Goal: Task Accomplishment & Management: Manage account settings

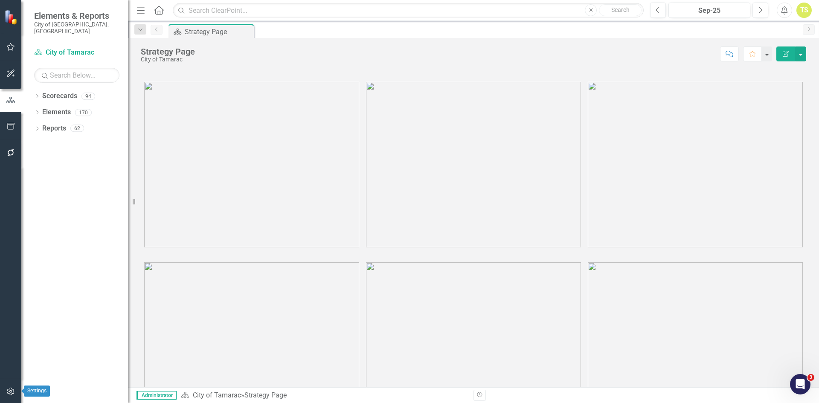
click at [9, 392] on icon "button" at bounding box center [10, 391] width 9 height 7
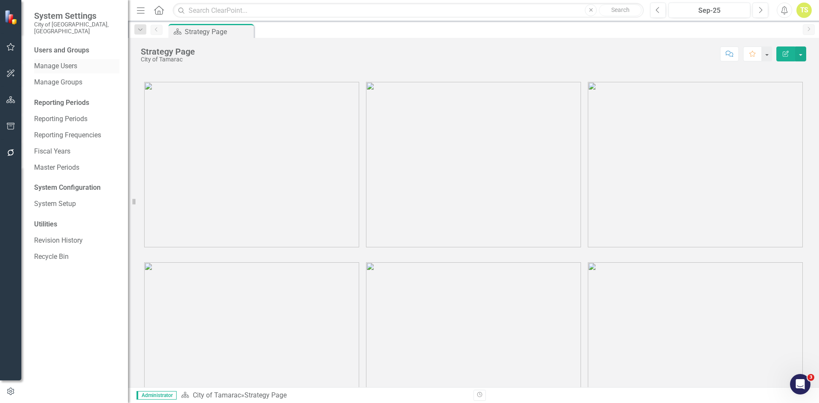
click at [65, 61] on link "Manage Users" at bounding box center [76, 66] width 85 height 10
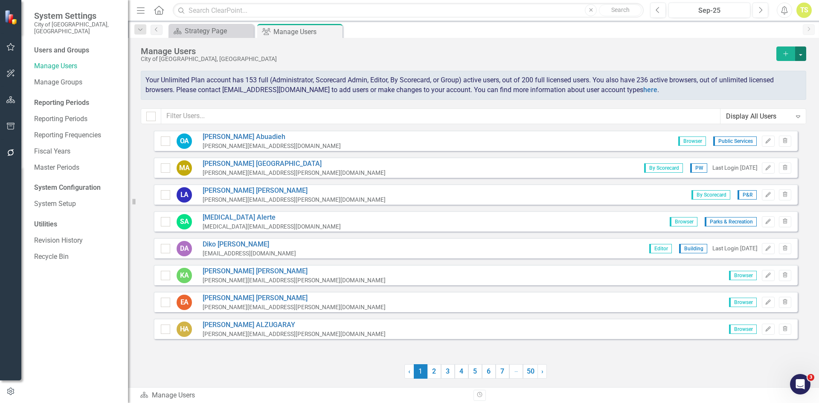
click at [803, 52] on button "button" at bounding box center [800, 53] width 11 height 15
click at [781, 101] on link "Excel File User Access Report" at bounding box center [766, 101] width 79 height 16
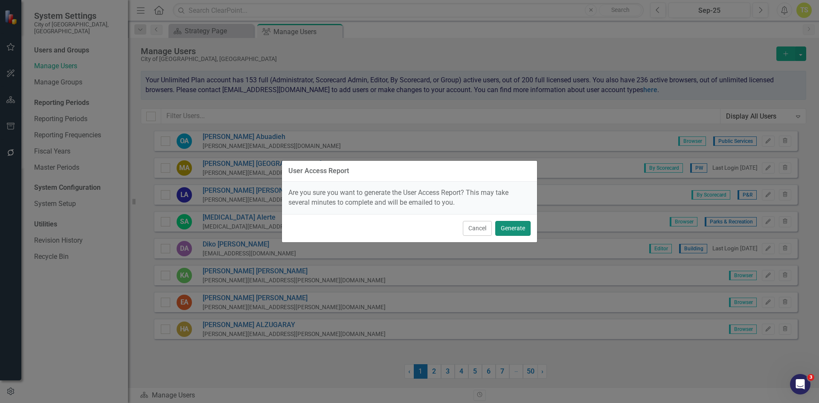
click at [516, 222] on button "Generate" at bounding box center [512, 228] width 35 height 15
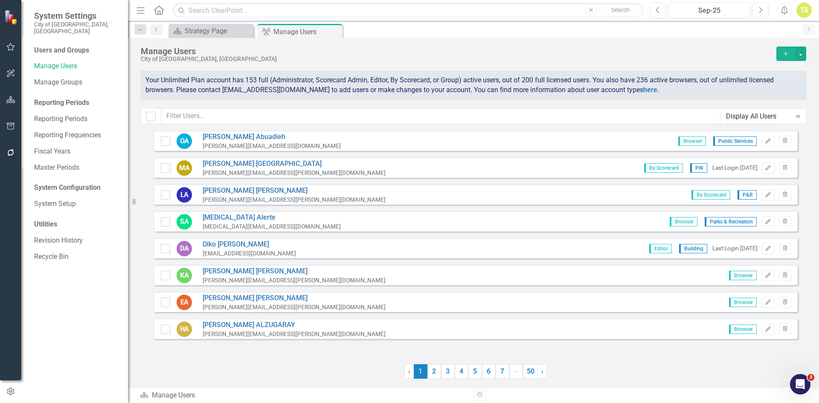
click at [796, 116] on icon "Expand" at bounding box center [798, 116] width 9 height 7
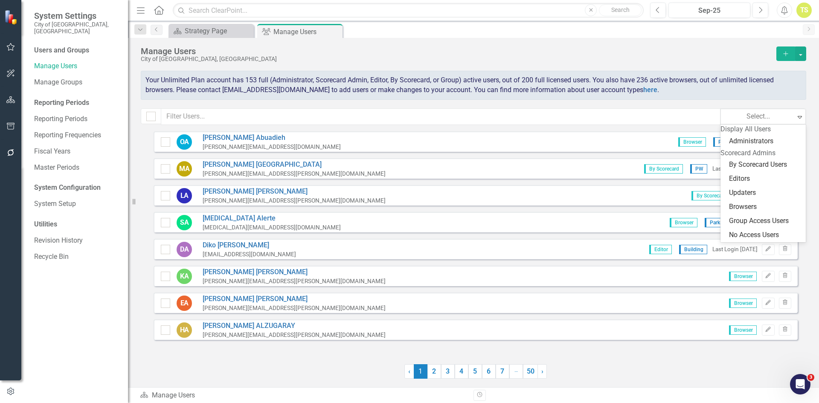
click at [611, 361] on div "OA Osama Abuadieh Osama.Abuadieh@tamarac.org Browser Public Services Edit Trash…" at bounding box center [476, 254] width 670 height 247
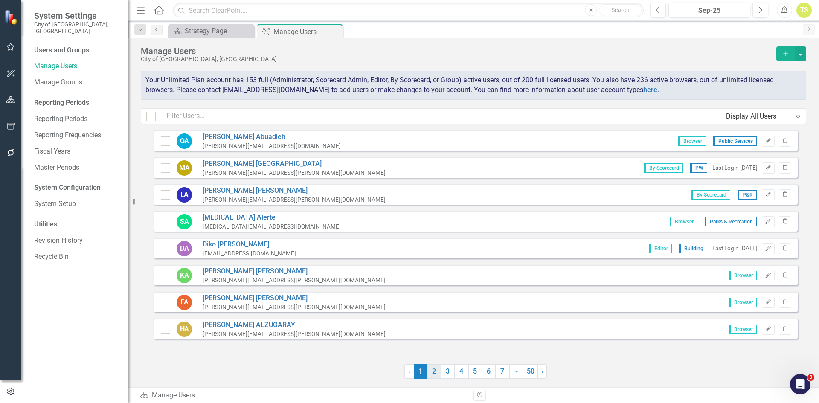
click at [433, 372] on link "2" at bounding box center [434, 371] width 14 height 15
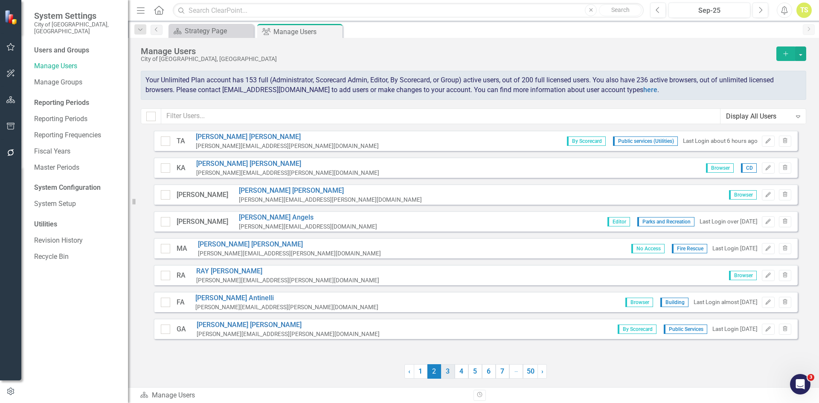
click at [451, 375] on link "3" at bounding box center [448, 371] width 14 height 15
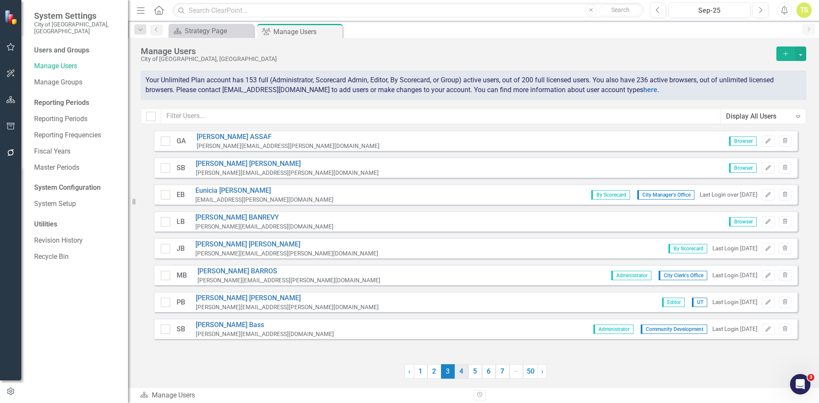
click at [462, 375] on link "4" at bounding box center [462, 371] width 14 height 15
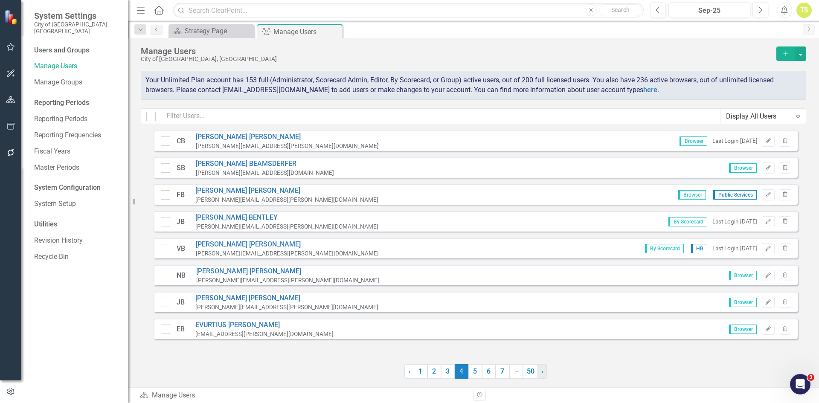
click at [540, 373] on link "› Next" at bounding box center [542, 371] width 9 height 15
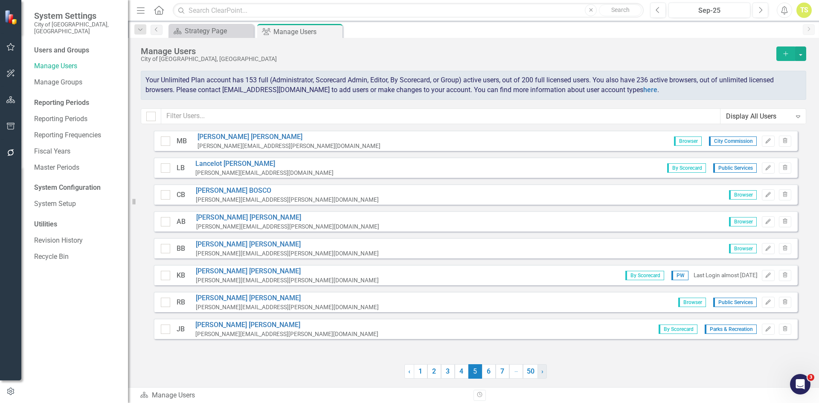
click at [541, 372] on link "› Next" at bounding box center [542, 371] width 9 height 15
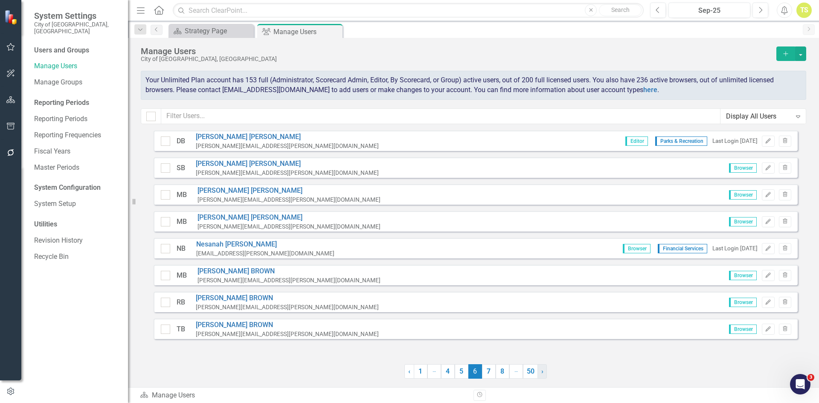
click at [541, 372] on span "›" at bounding box center [542, 371] width 2 height 8
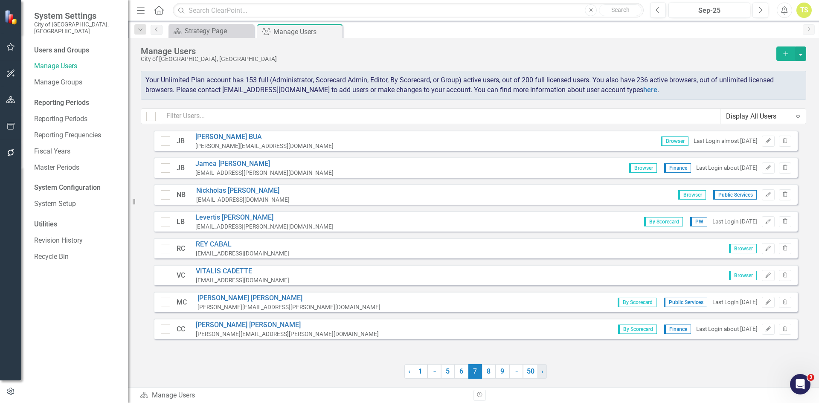
click at [541, 372] on span "›" at bounding box center [542, 371] width 2 height 8
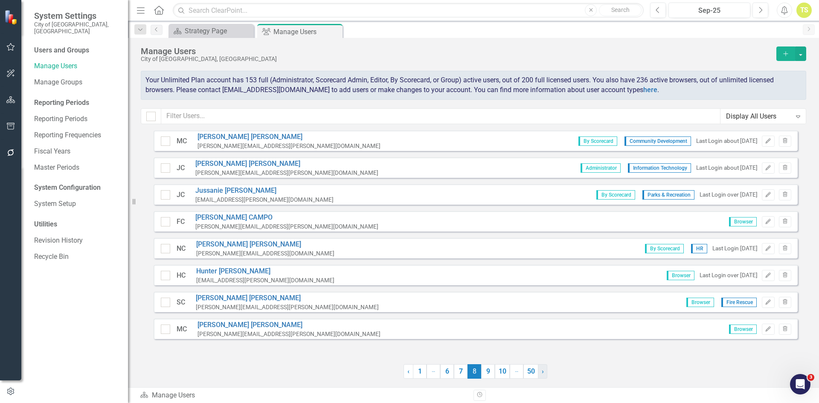
click at [541, 372] on link "› Next" at bounding box center [542, 371] width 9 height 15
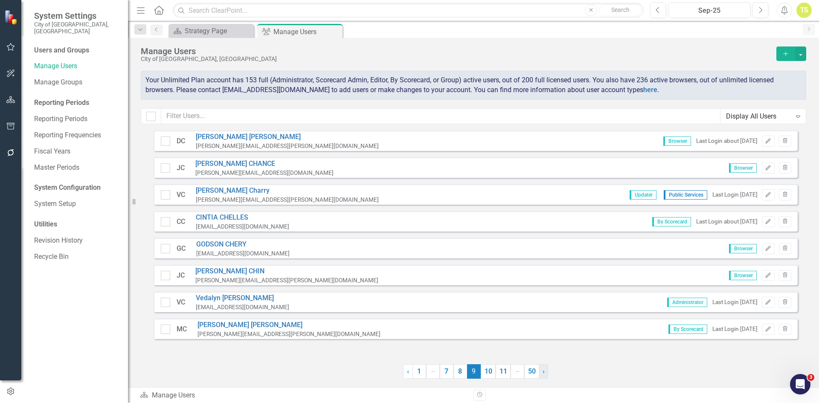
click at [541, 372] on link "› Next" at bounding box center [543, 371] width 9 height 15
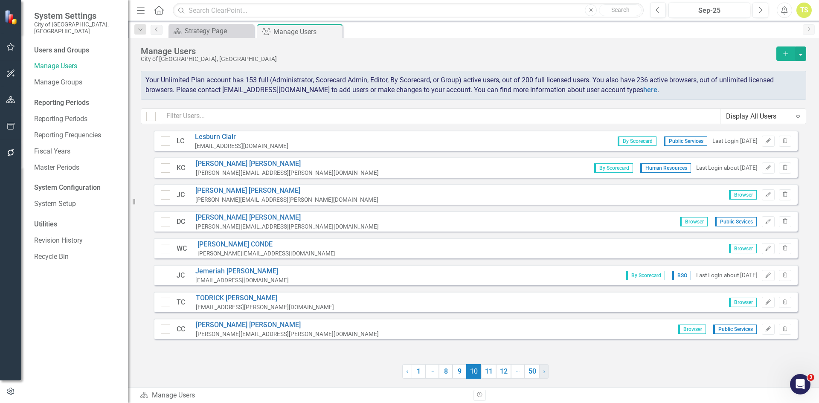
click at [541, 372] on link "› Next" at bounding box center [543, 371] width 9 height 15
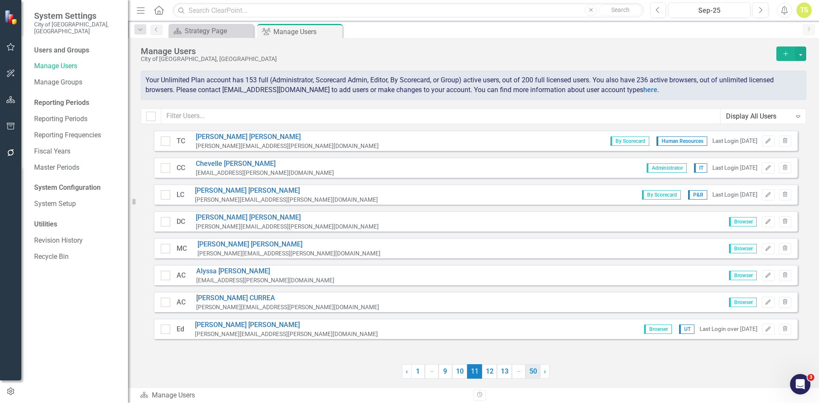
click at [531, 372] on link "50" at bounding box center [533, 371] width 15 height 15
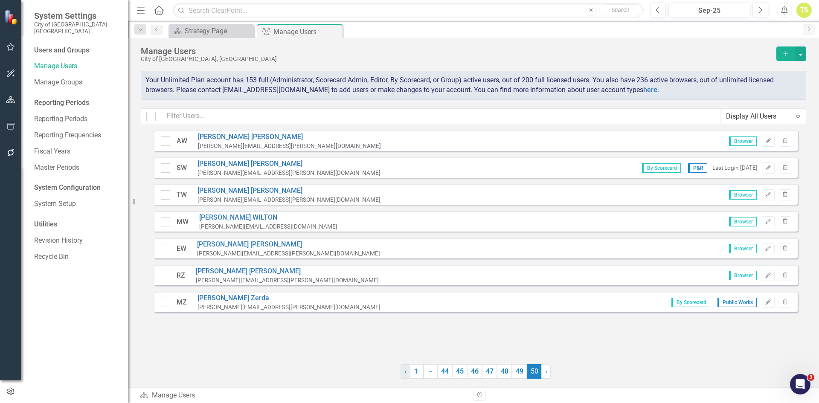
click at [404, 369] on span "‹" at bounding box center [405, 371] width 2 height 8
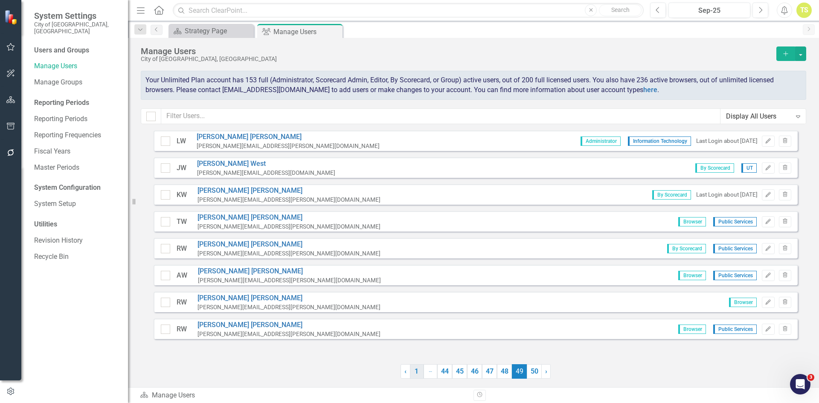
click at [415, 374] on link "1" at bounding box center [417, 371] width 14 height 15
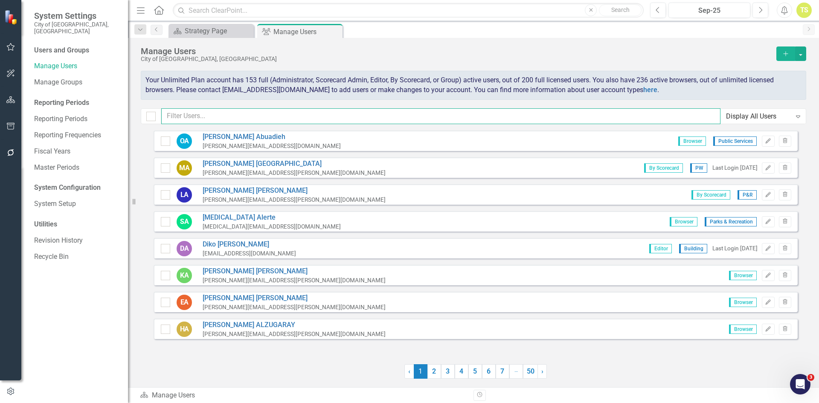
click at [215, 116] on input "text" at bounding box center [440, 116] width 559 height 16
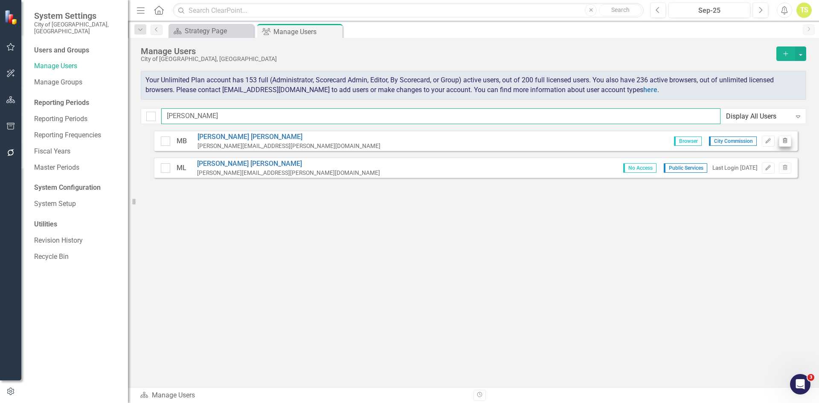
type input "marlon"
click at [786, 143] on icon "button" at bounding box center [785, 140] width 5 height 5
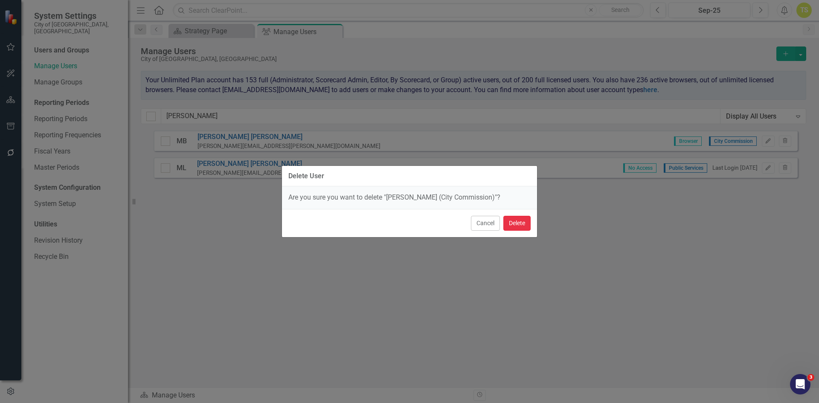
click at [517, 224] on button "Delete" at bounding box center [516, 223] width 27 height 15
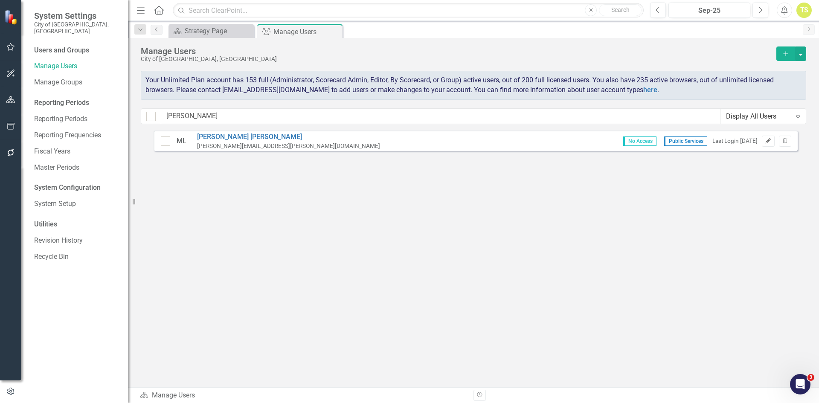
click at [772, 144] on button "Edit" at bounding box center [768, 141] width 12 height 11
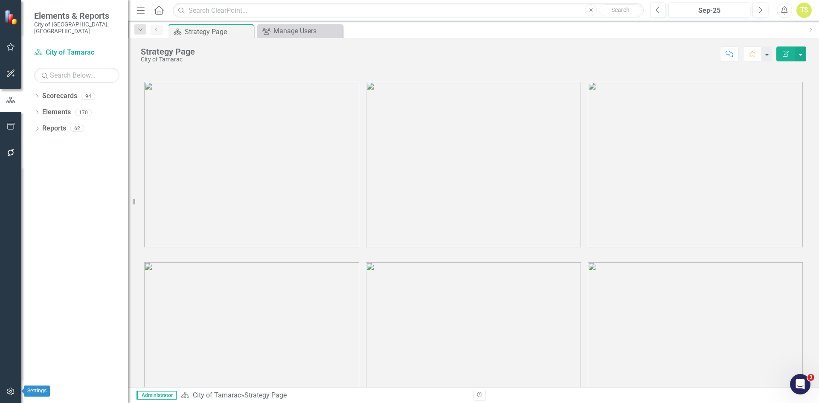
click at [8, 391] on icon "button" at bounding box center [10, 392] width 7 height 8
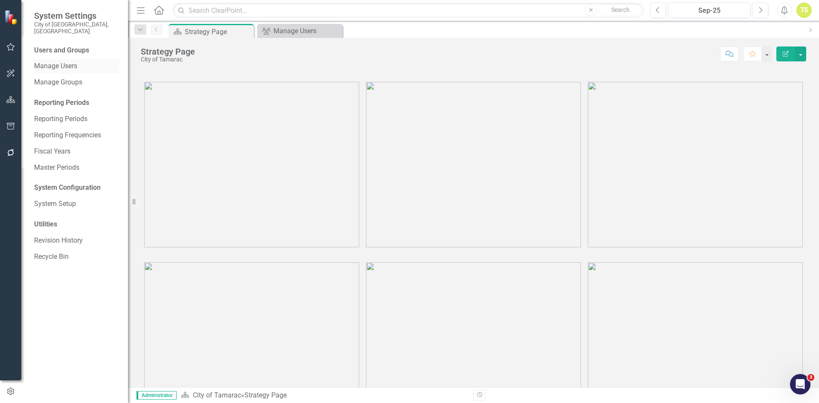
click at [75, 61] on link "Manage Users" at bounding box center [76, 66] width 85 height 10
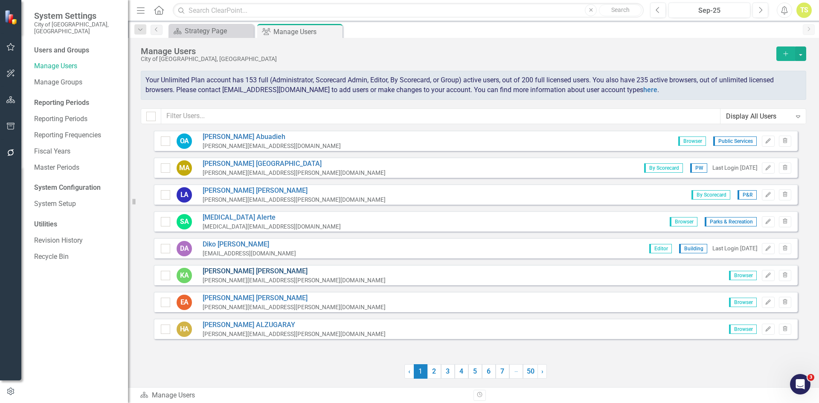
click at [239, 267] on link "KELVIN ALEXANDER" at bounding box center [294, 272] width 183 height 10
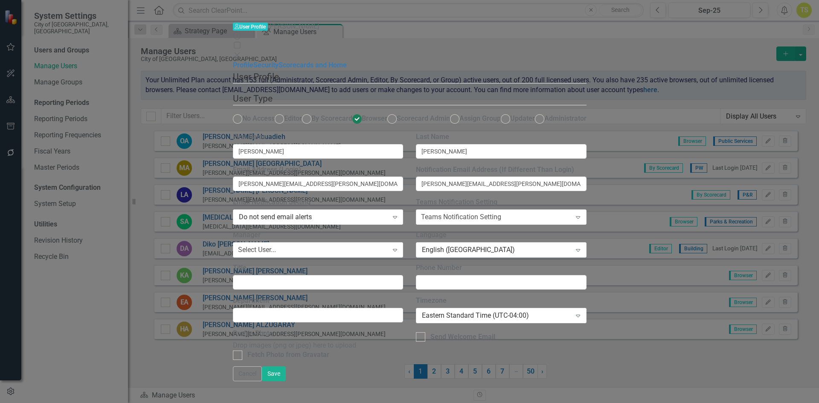
click at [239, 52] on icon at bounding box center [236, 54] width 5 height 5
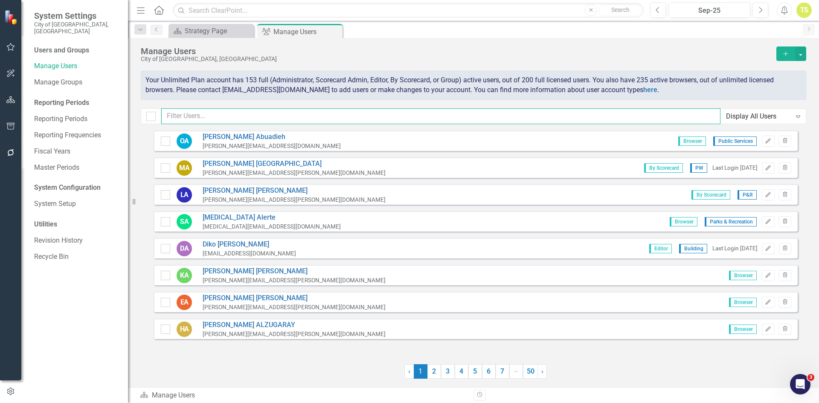
click at [223, 118] on input "text" at bounding box center [440, 116] width 559 height 16
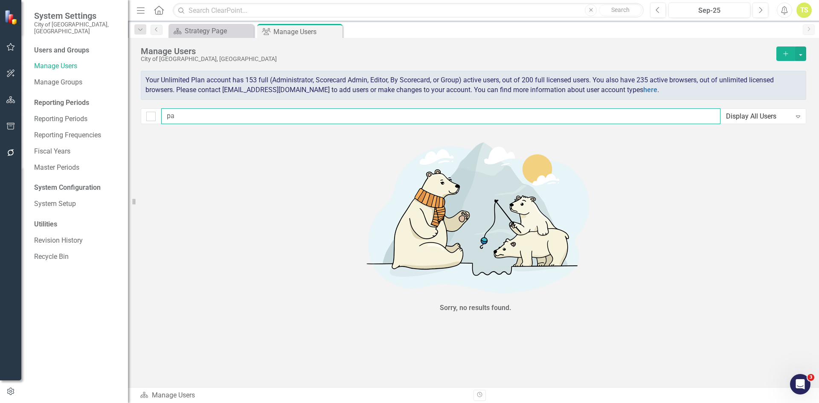
type input "p"
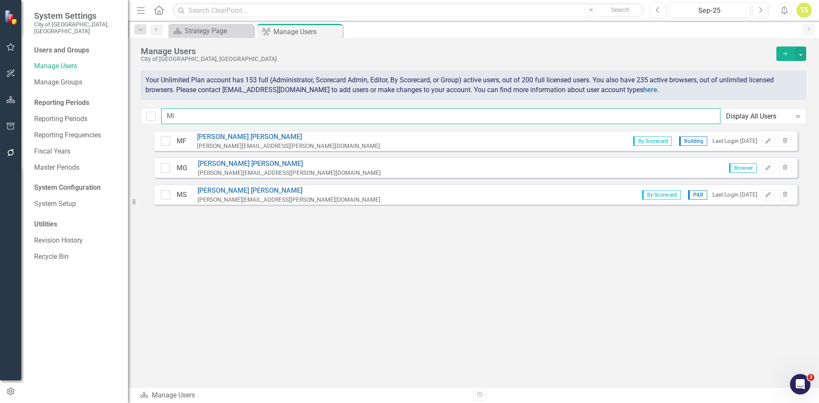
type input "M"
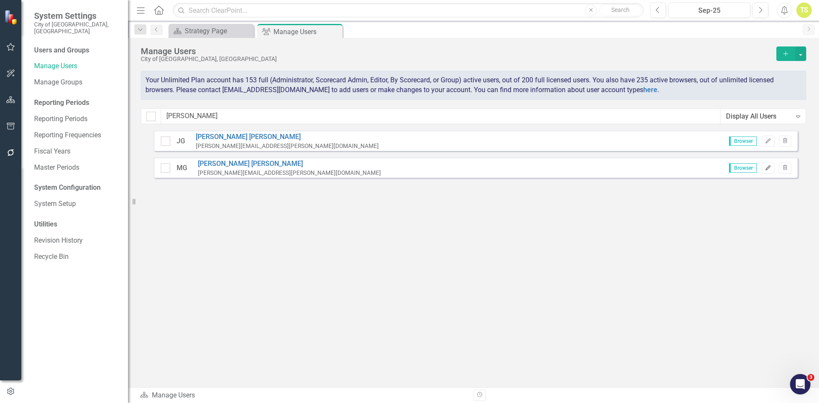
click at [769, 170] on icon "Edit" at bounding box center [768, 168] width 6 height 5
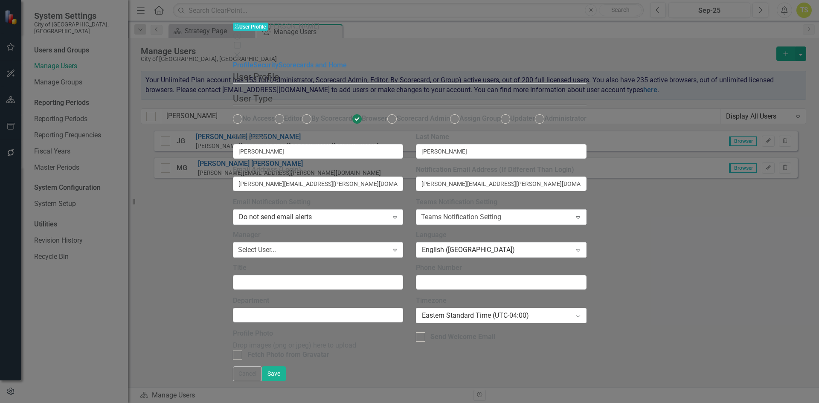
click at [233, 273] on div "User User Profile MICHELLE GOMEZ Help Maximize Close Profile Security Scorecard…" at bounding box center [410, 202] width 354 height 360
click at [233, 284] on div "User User Profile MICHELLE GOMEZ Help Maximize Close Profile Security Scorecard…" at bounding box center [410, 202] width 354 height 360
click at [239, 52] on icon at bounding box center [236, 54] width 5 height 5
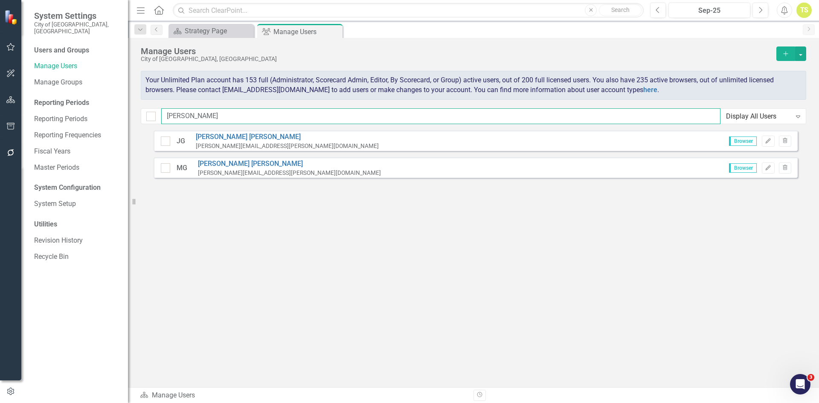
drag, startPoint x: 198, startPoint y: 113, endPoint x: 92, endPoint y: 92, distance: 107.9
click at [92, 92] on div "System Settings City of Tamarac, FL Users and Groups Manage Users Manage Groups…" at bounding box center [409, 201] width 819 height 403
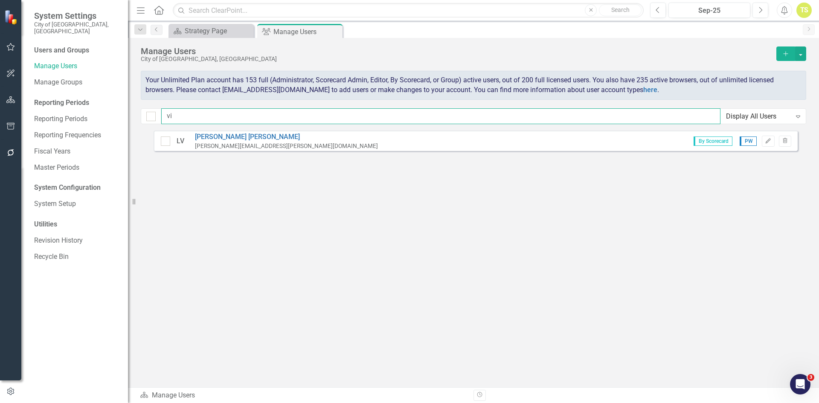
type input "v"
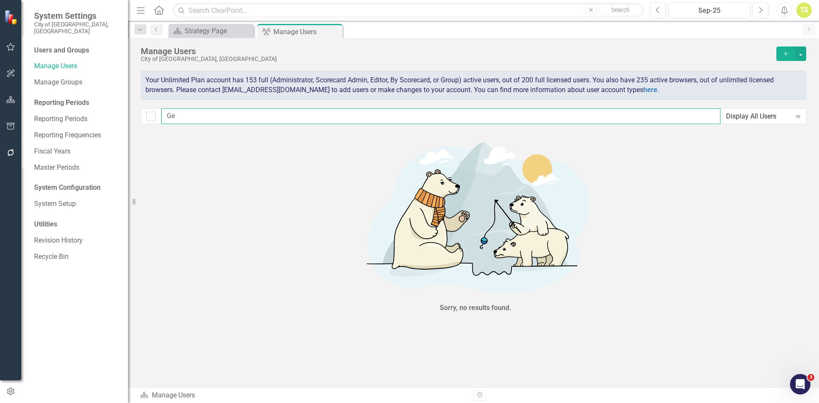
type input "G"
type input "Plac"
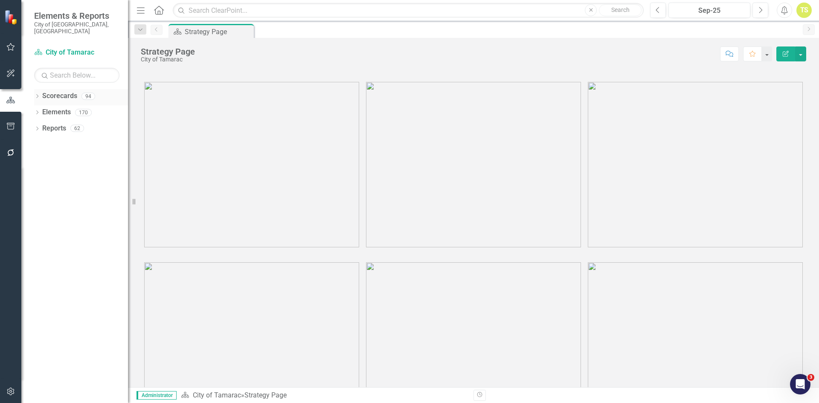
click at [38, 95] on icon "Dropdown" at bounding box center [37, 97] width 6 height 5
click at [42, 110] on icon "Dropdown" at bounding box center [41, 112] width 6 height 5
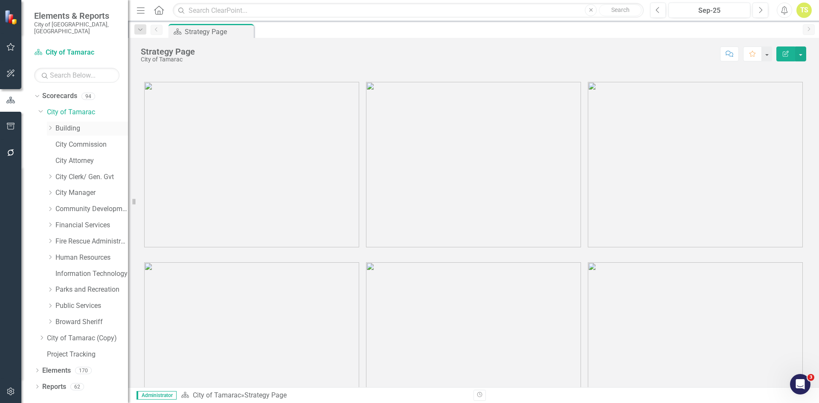
click at [49, 125] on icon "Dropdown" at bounding box center [50, 127] width 6 height 5
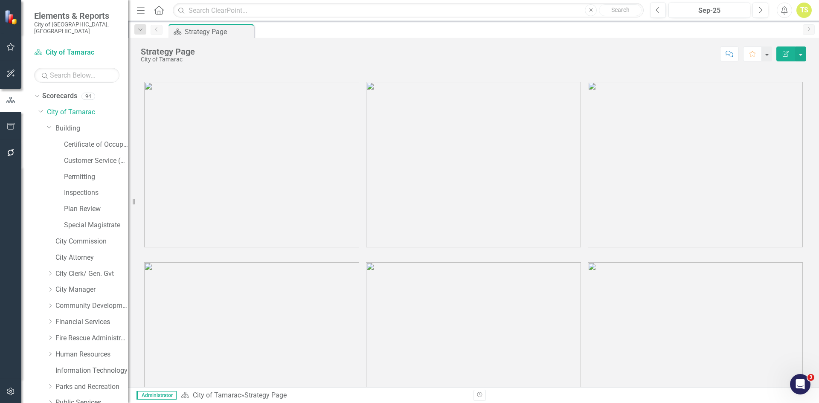
scroll to position [43, 0]
click at [64, 124] on link "Building" at bounding box center [91, 129] width 73 height 10
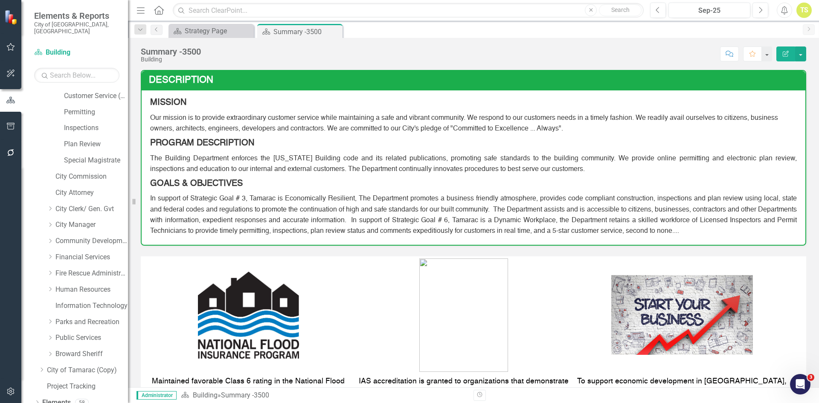
scroll to position [83, 0]
click at [51, 396] on link "Reports" at bounding box center [54, 401] width 24 height 10
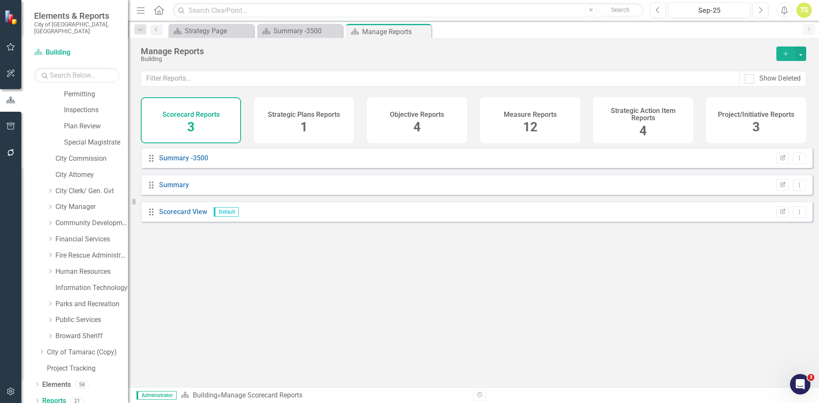
click at [756, 111] on h4 "Project/Initiative Reports" at bounding box center [756, 115] width 76 height 8
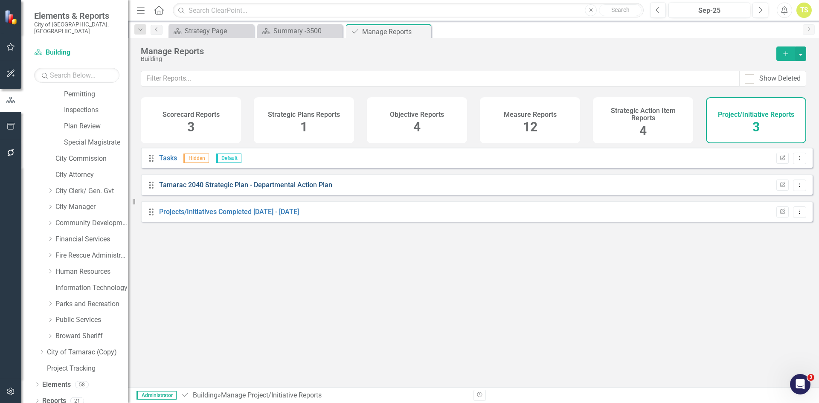
click at [285, 189] on link "Tamarac 2040 Strategic Plan - Departmental Action Plan" at bounding box center [245, 185] width 173 height 8
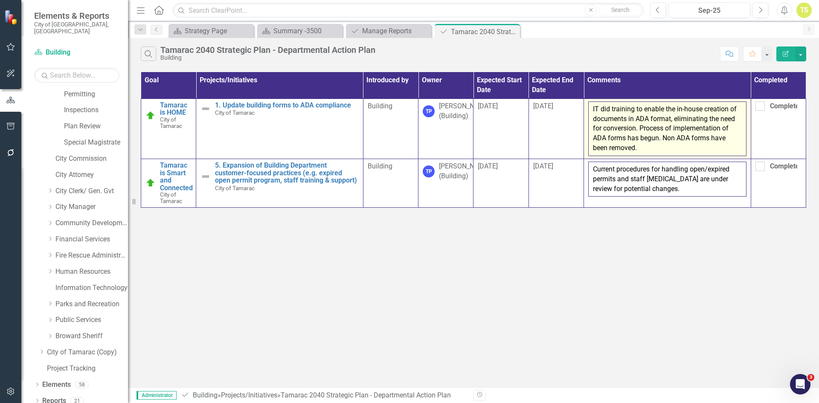
click at [643, 149] on p "IT did training to enable the in-house creation of documents in ADA format, eli…" at bounding box center [667, 129] width 148 height 49
click at [640, 149] on p "IT did training to enable the in-house creation of documents in ADA format, eli…" at bounding box center [667, 129] width 148 height 49
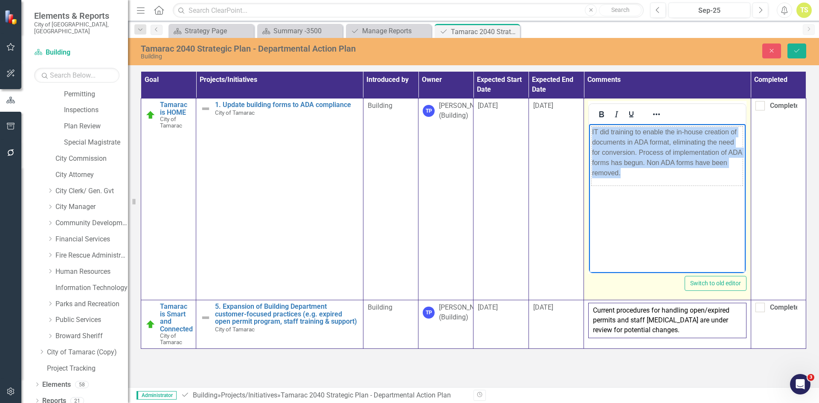
drag, startPoint x: 628, startPoint y: 175, endPoint x: 569, endPoint y: 121, distance: 80.3
click at [589, 124] on html "IT did training to enable the in-house creation of documents in ADA format, eli…" at bounding box center [667, 188] width 156 height 128
copy tbody "IT did training to enable the in-house creation of documents in ADA format, eli…"
click at [612, 203] on body "IT did training to enable the in-house creation of documents in ADA format, eli…" at bounding box center [667, 188] width 156 height 128
click at [654, 114] on icon "Reveal or hide additional toolbar items" at bounding box center [656, 114] width 7 height 2
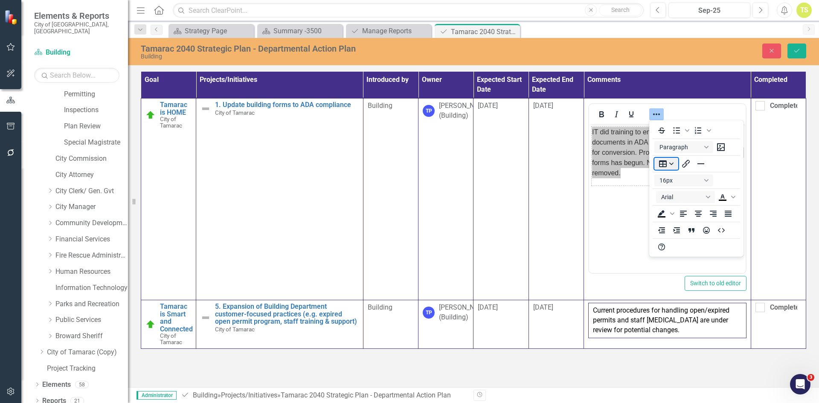
click at [661, 163] on button "Table" at bounding box center [666, 164] width 24 height 12
click at [680, 258] on div "Delete table" at bounding box center [695, 255] width 42 height 10
click at [665, 257] on icon "Delete table" at bounding box center [665, 255] width 10 height 10
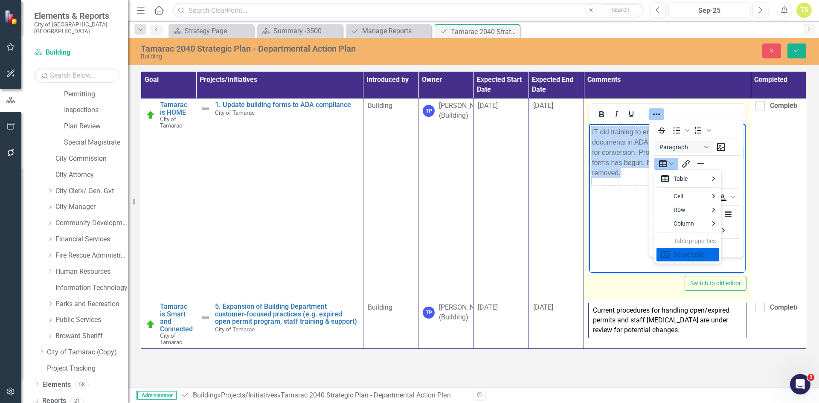
click at [620, 220] on body "IT did training to enable the in-house creation of documents in ADA format, eli…" at bounding box center [667, 188] width 156 height 128
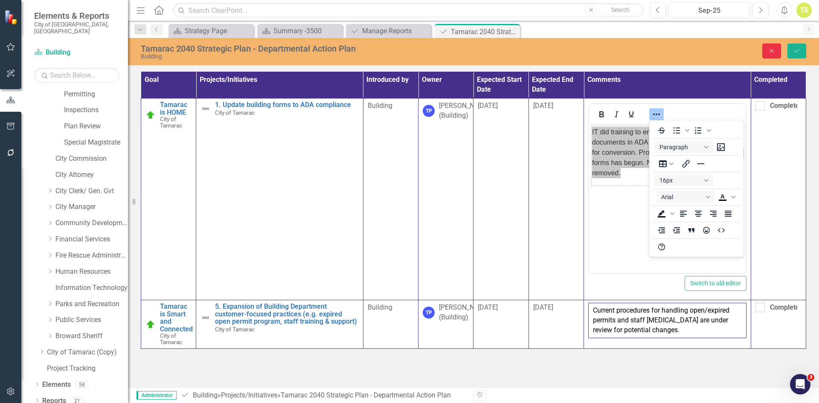
click at [775, 53] on icon "Close" at bounding box center [772, 51] width 8 height 6
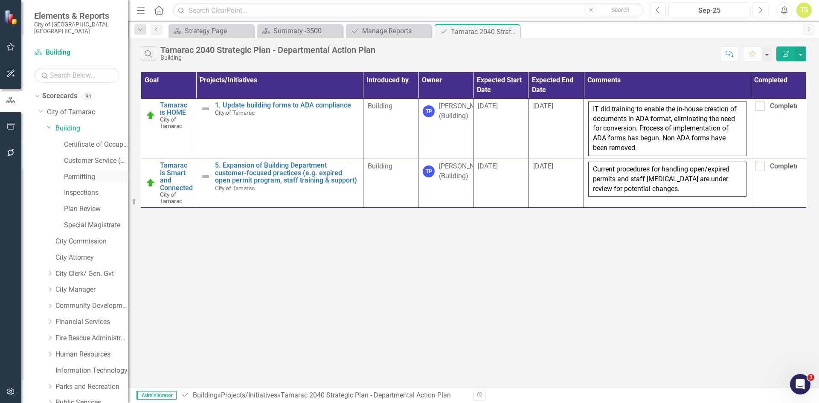
scroll to position [83, 0]
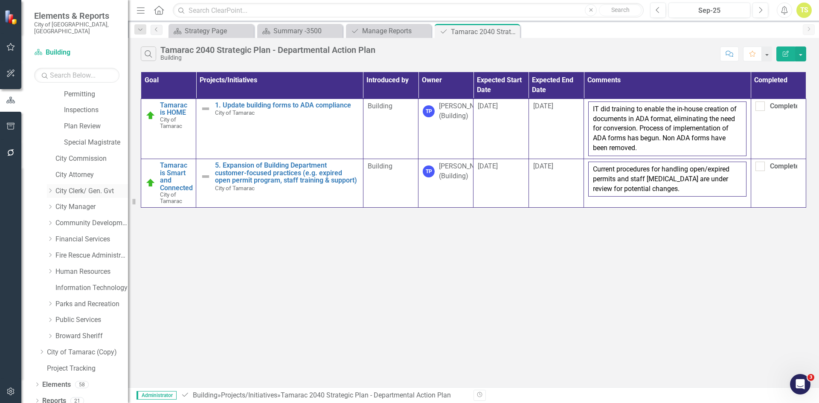
click at [74, 186] on link "City Clerk/ Gen. Gvt" at bounding box center [91, 191] width 73 height 10
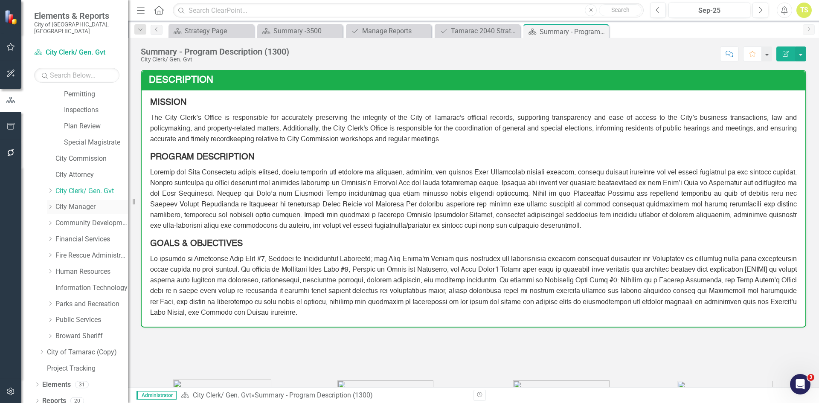
click at [76, 202] on link "City Manager" at bounding box center [91, 207] width 73 height 10
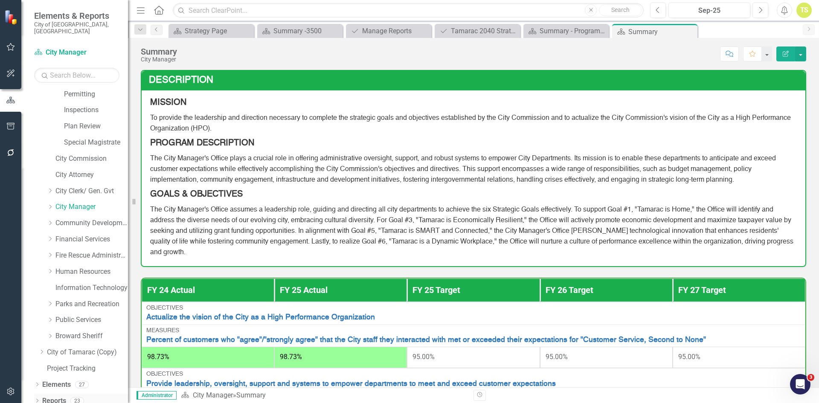
click at [55, 396] on link "Reports" at bounding box center [54, 401] width 24 height 10
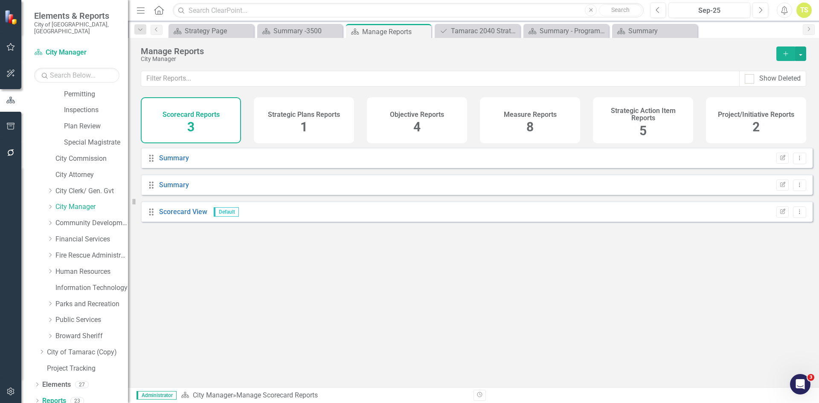
click at [732, 117] on h4 "Project/Initiative Reports" at bounding box center [756, 115] width 76 height 8
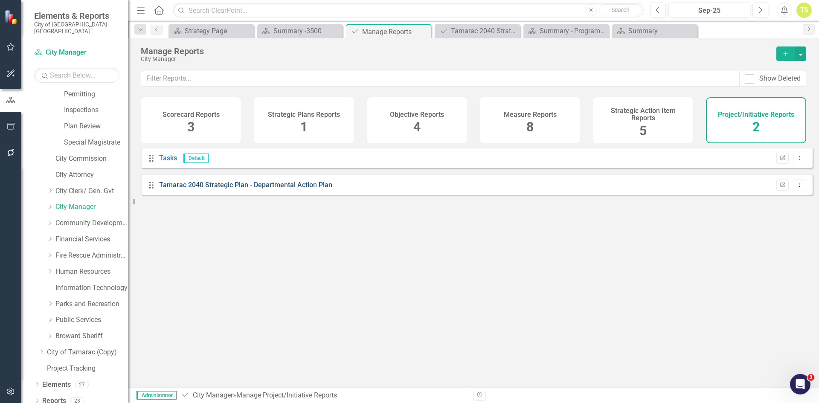
click at [272, 189] on link "Tamarac 2040 Strategic Plan - Departmental Action Plan" at bounding box center [245, 185] width 173 height 8
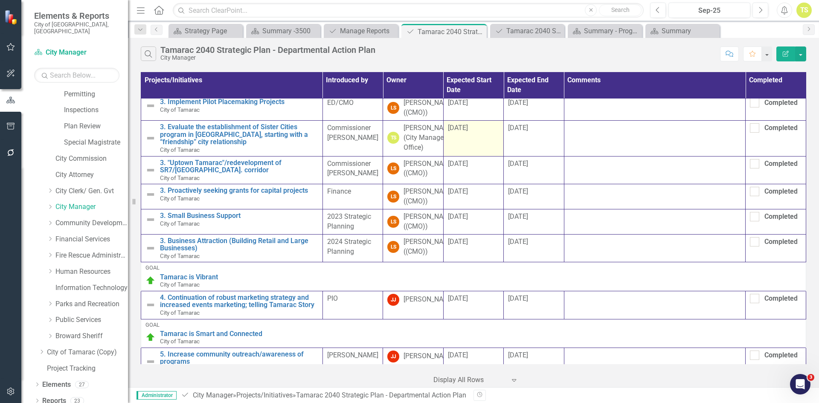
scroll to position [224, 0]
